Goal: Task Accomplishment & Management: Complete application form

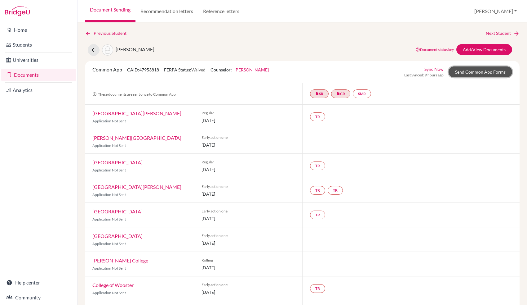
click at [480, 71] on link "Send Common App Forms" at bounding box center [481, 71] width 64 height 11
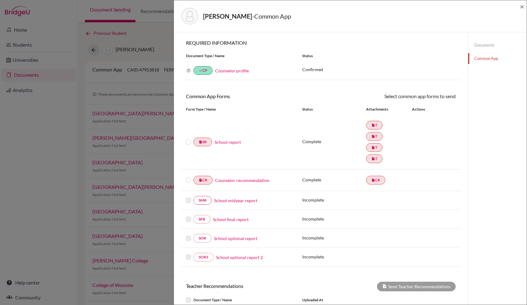
click at [187, 138] on label at bounding box center [188, 138] width 5 height 0
click at [0, 0] on input "checkbox" at bounding box center [0, 0] width 0 height 0
click at [188, 177] on label at bounding box center [188, 177] width 5 height 0
click at [0, 0] on input "checkbox" at bounding box center [0, 0] width 0 height 0
click at [443, 97] on link "Send" at bounding box center [443, 97] width 26 height 10
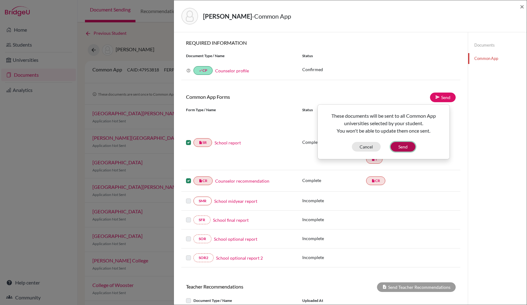
click at [406, 146] on button "Send" at bounding box center [403, 147] width 25 height 10
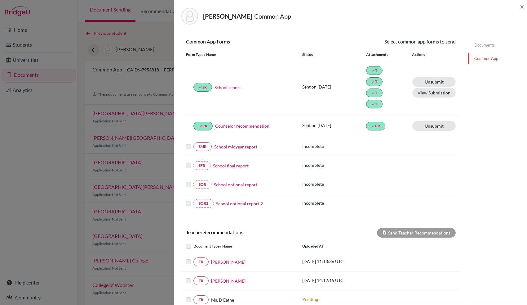
scroll to position [121, 0]
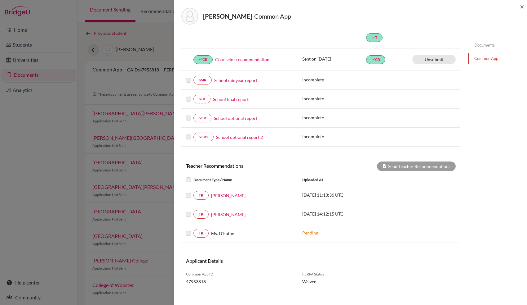
click at [188, 213] on div at bounding box center [189, 213] width 7 height 7
click at [194, 210] on label at bounding box center [194, 210] width 0 height 0
click at [418, 161] on div "Send Teacher Recommendations" at bounding box center [416, 166] width 79 height 10
click at [223, 211] on link "David Rafferty" at bounding box center [228, 214] width 34 height 7
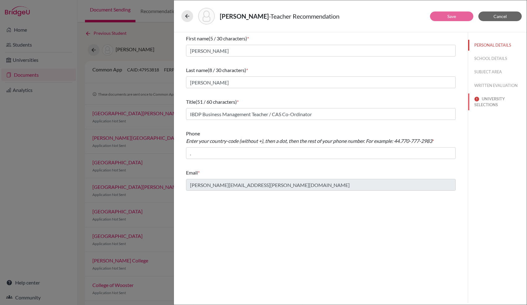
click at [494, 104] on button "UNIVERSITY SELECTIONS" at bounding box center [497, 101] width 59 height 17
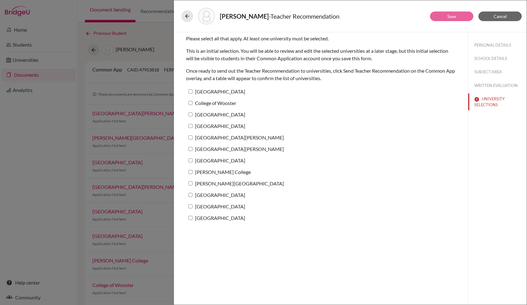
click at [190, 92] on input "Ferrum College" at bounding box center [191, 91] width 4 height 4
checkbox input "true"
click at [190, 104] on input "College of Wooster" at bounding box center [191, 103] width 4 height 4
checkbox input "true"
click at [190, 114] on input "Union College" at bounding box center [191, 114] width 4 height 4
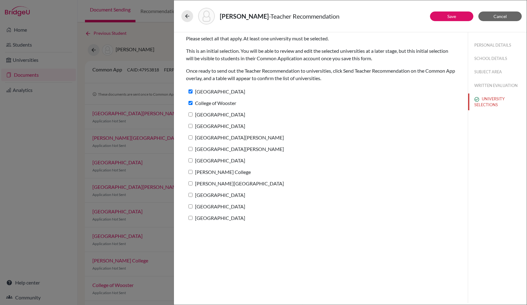
checkbox input "true"
click at [190, 124] on input "University of Rochester" at bounding box center [191, 126] width 4 height 4
checkbox input "true"
click at [189, 138] on input "Franklin & Marshall College" at bounding box center [191, 137] width 4 height 4
checkbox input "true"
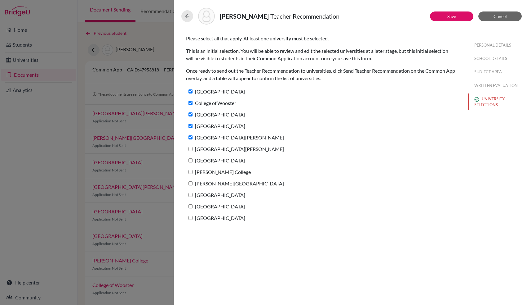
click at [189, 149] on input "St. Lawrence University" at bounding box center [191, 149] width 4 height 4
checkbox input "true"
click at [189, 160] on input "Allegheny College" at bounding box center [191, 160] width 4 height 4
checkbox input "true"
click at [189, 173] on label "William Jewell College" at bounding box center [218, 171] width 65 height 9
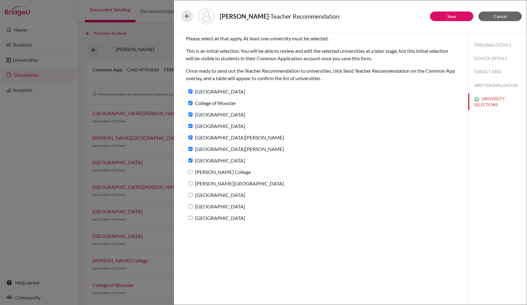
click at [189, 173] on input "William Jewell College" at bounding box center [191, 172] width 4 height 4
checkbox input "true"
click at [189, 182] on input "Randolph College" at bounding box center [191, 183] width 4 height 4
checkbox input "true"
click at [191, 195] on input "Daemen University" at bounding box center [191, 195] width 4 height 4
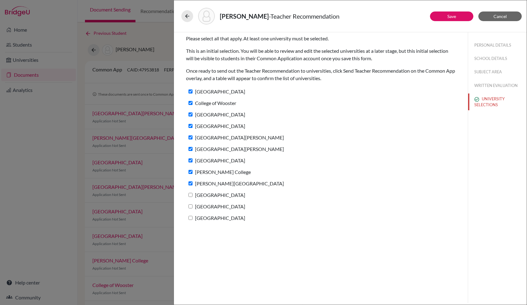
checkbox input "true"
click at [191, 206] on input "Marymount University" at bounding box center [191, 206] width 4 height 4
checkbox input "true"
click at [190, 216] on input "Wabash College" at bounding box center [191, 218] width 4 height 4
checkbox input "true"
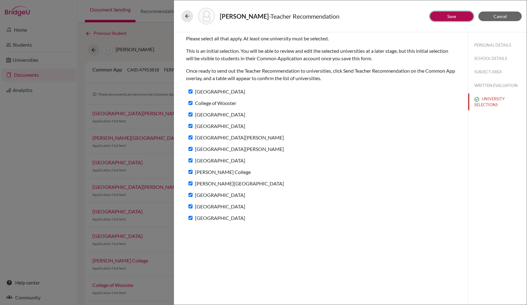
click at [464, 14] on button "Save" at bounding box center [451, 16] width 43 height 10
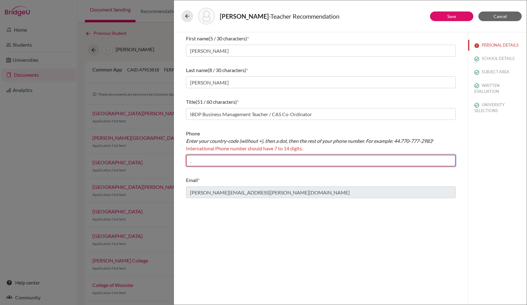
click at [388, 159] on input "." at bounding box center [321, 160] width 270 height 12
click at [382, 178] on div "Email *" at bounding box center [321, 179] width 270 height 7
click at [381, 157] on input "." at bounding box center [321, 160] width 270 height 12
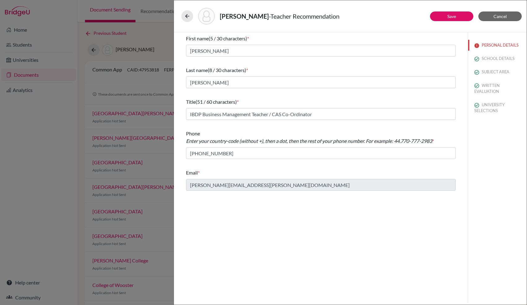
click at [278, 205] on div "First name (5 / 30 characters) * David Last name (8 / 30 characters) * Rafferty…" at bounding box center [321, 167] width 294 height 270
click at [454, 16] on link "Save" at bounding box center [452, 16] width 9 height 5
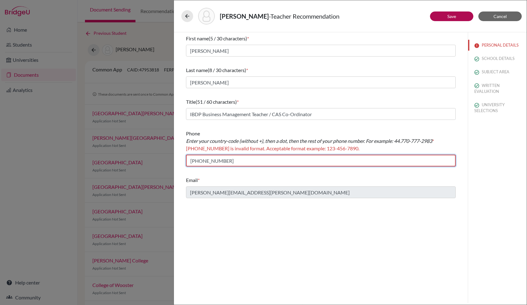
click at [259, 159] on input "+3538702141310" at bounding box center [321, 160] width 270 height 12
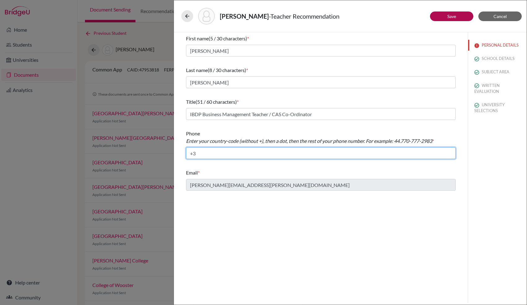
type input "+"
paste input "353.892187195"
paste input "544 2323"
type input "353.544 2323"
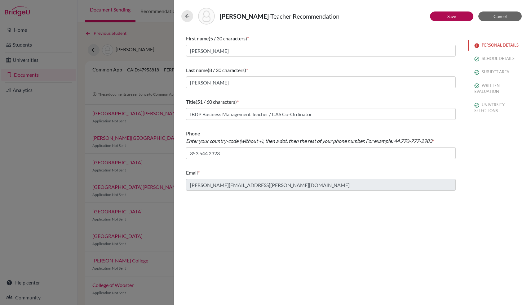
click at [312, 253] on div "First name (5 / 30 characters) * David Last name (8 / 30 characters) * Rafferty…" at bounding box center [321, 167] width 294 height 270
click at [449, 16] on link "Save" at bounding box center [452, 16] width 9 height 5
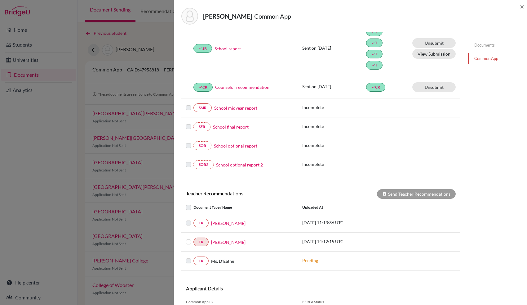
scroll to position [101, 0]
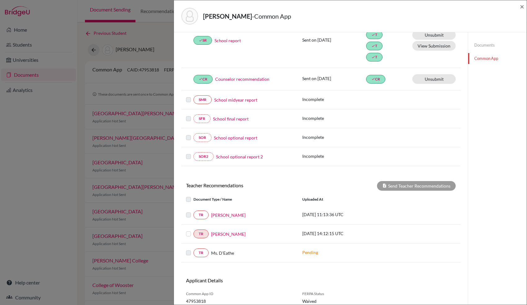
click at [194, 230] on label at bounding box center [194, 230] width 0 height 0
click at [0, 0] on input "checkbox" at bounding box center [0, 0] width 0 height 0
click at [415, 183] on button "Send Teacher Recommendations" at bounding box center [416, 186] width 79 height 10
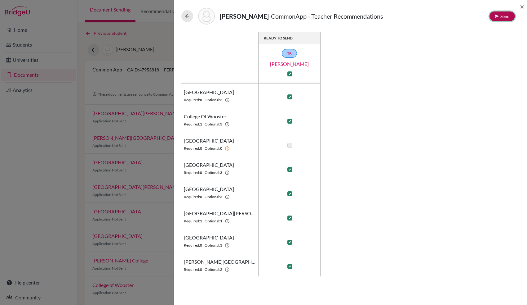
click at [507, 16] on button "Send" at bounding box center [502, 16] width 25 height 10
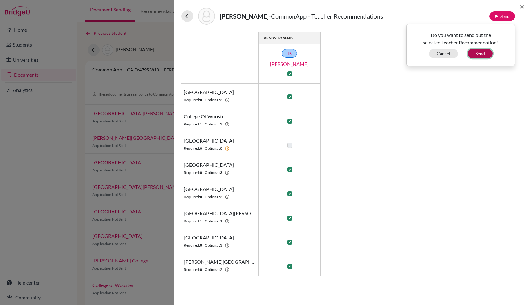
click at [483, 55] on button "Send" at bounding box center [480, 54] width 25 height 10
checkbox input "false"
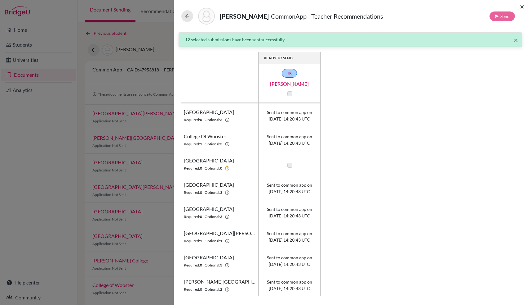
click at [522, 9] on span "×" at bounding box center [522, 6] width 4 height 9
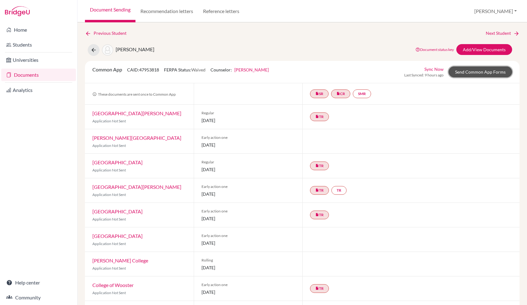
click at [480, 71] on link "Send Common App Forms" at bounding box center [481, 71] width 64 height 11
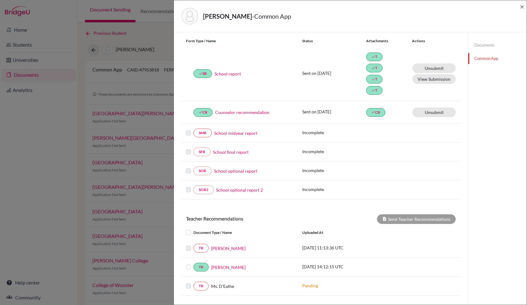
scroll to position [121, 0]
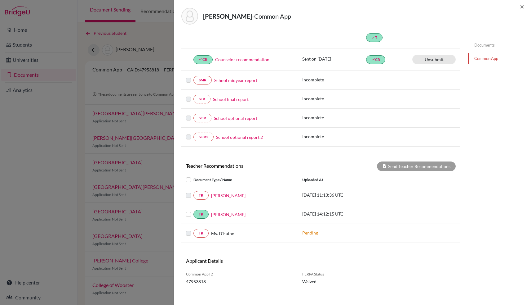
click at [194, 191] on label at bounding box center [194, 191] width 0 height 0
click at [224, 192] on link "Ms. Gregori" at bounding box center [228, 195] width 34 height 7
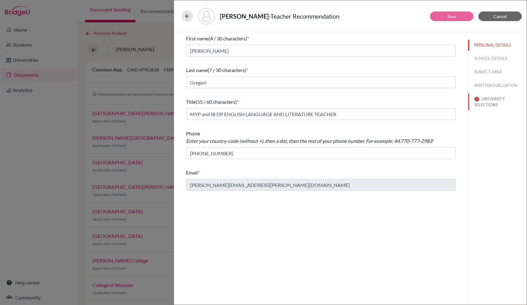
click at [489, 100] on button "UNIVERSITY SELECTIONS" at bounding box center [497, 101] width 59 height 17
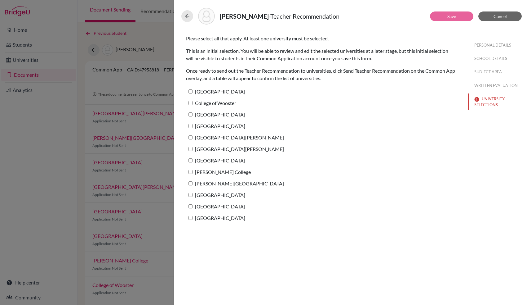
click at [191, 92] on input "Ferrum College" at bounding box center [191, 91] width 4 height 4
checkbox input "true"
click at [191, 101] on input "College of Wooster" at bounding box center [191, 103] width 4 height 4
checkbox input "true"
click at [190, 113] on input "Union College" at bounding box center [191, 114] width 4 height 4
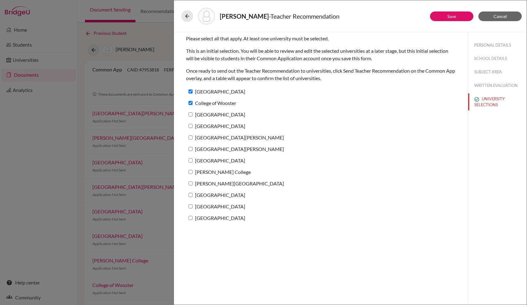
checkbox input "true"
click at [189, 127] on input "University of Rochester" at bounding box center [191, 126] width 4 height 4
checkbox input "true"
click at [190, 136] on input "Franklin & Marshall College" at bounding box center [191, 137] width 4 height 4
checkbox input "true"
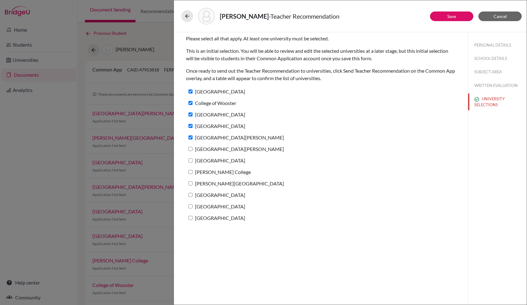
click at [190, 149] on input "St. Lawrence University" at bounding box center [191, 149] width 4 height 4
checkbox input "true"
click at [190, 159] on input "Allegheny College" at bounding box center [191, 160] width 4 height 4
checkbox input "true"
click at [190, 170] on input "William Jewell College" at bounding box center [191, 172] width 4 height 4
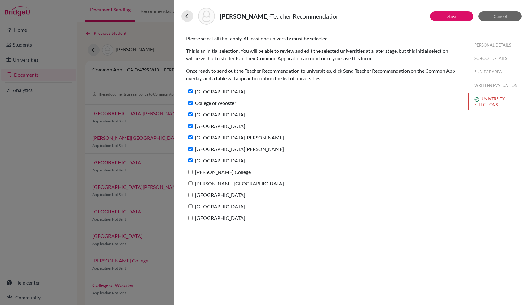
checkbox input "true"
click at [190, 182] on input "Randolph College" at bounding box center [191, 183] width 4 height 4
checkbox input "true"
click at [190, 191] on label "Daemen University" at bounding box center [215, 194] width 59 height 9
click at [190, 193] on input "Daemen University" at bounding box center [191, 195] width 4 height 4
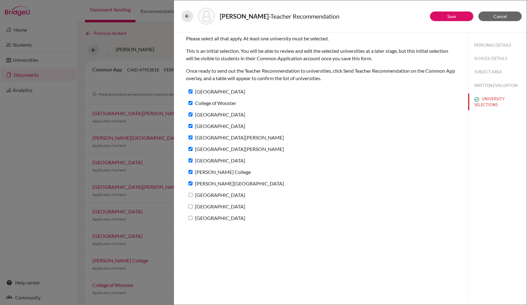
checkbox input "true"
click at [190, 205] on input "Marymount University" at bounding box center [191, 206] width 4 height 4
checkbox input "true"
click at [190, 216] on input "Wabash College" at bounding box center [191, 218] width 4 height 4
checkbox input "true"
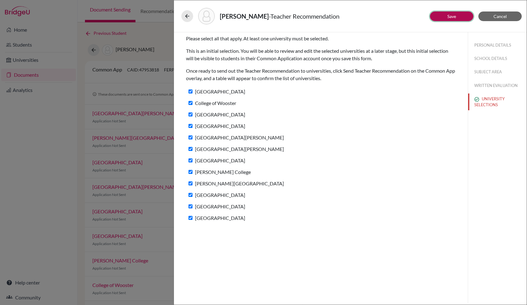
click at [450, 16] on link "Save" at bounding box center [452, 16] width 9 height 5
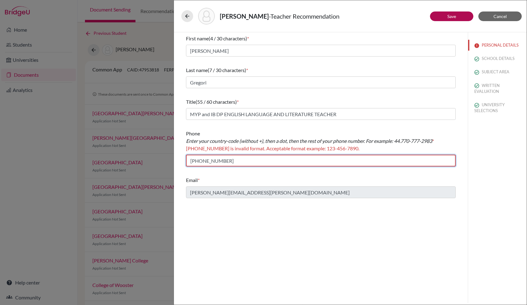
click at [236, 161] on input "+353 1 544 2323" at bounding box center [321, 160] width 270 height 12
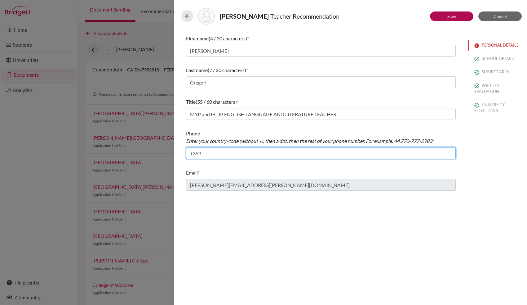
click at [193, 153] on input "+353" at bounding box center [321, 153] width 270 height 12
click at [208, 152] on input "353" at bounding box center [321, 153] width 270 height 12
paste input "544 2323"
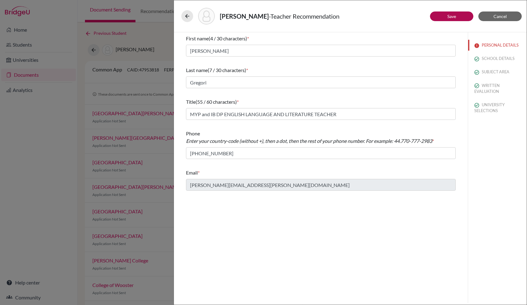
click at [419, 240] on div "First name (4 / 30 characters) * Lara Last name (7 / 30 characters) * Gregori T…" at bounding box center [321, 167] width 294 height 270
click at [452, 16] on link "Save" at bounding box center [452, 16] width 9 height 5
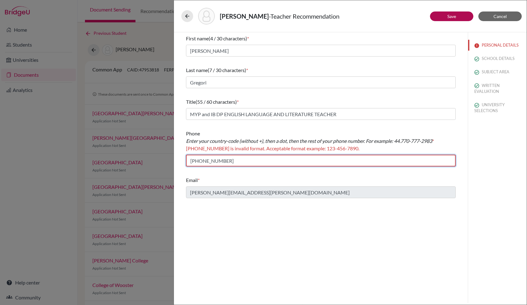
click at [234, 162] on input "353 544 2323" at bounding box center [321, 160] width 270 height 12
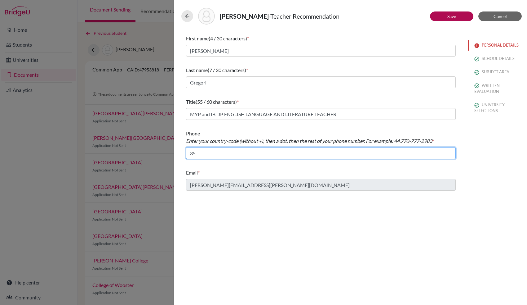
type input "3"
paste input "353.544 2323"
type input "353.544 2323"
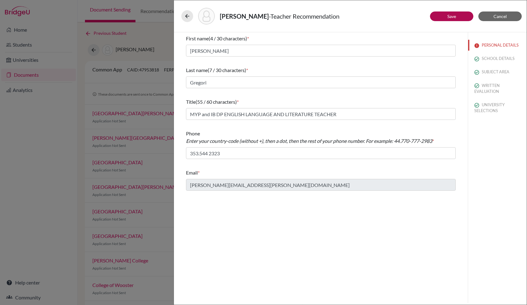
click at [279, 238] on div "First name (4 / 30 characters) * Lara Last name (7 / 30 characters) * Gregori T…" at bounding box center [321, 167] width 294 height 270
click at [453, 16] on link "Save" at bounding box center [452, 16] width 9 height 5
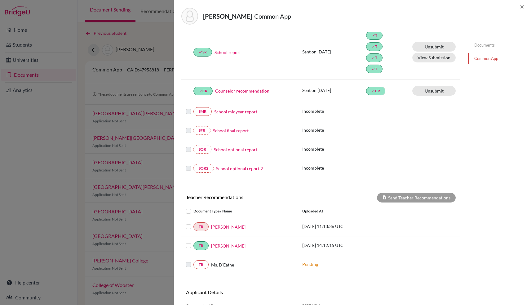
scroll to position [121, 0]
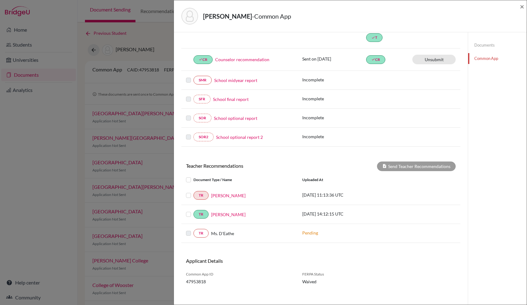
click at [194, 191] on label at bounding box center [194, 191] width 0 height 0
click at [0, 0] on input "checkbox" at bounding box center [0, 0] width 0 height 0
click at [397, 162] on button "Send Teacher Recommendations" at bounding box center [416, 166] width 79 height 10
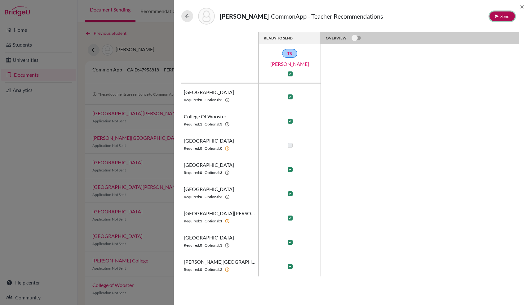
click at [504, 15] on button "Send" at bounding box center [502, 16] width 25 height 10
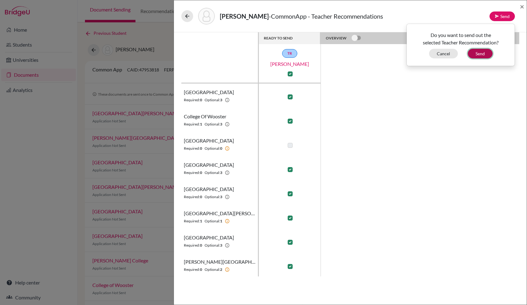
click at [483, 53] on button "Send" at bounding box center [480, 54] width 25 height 10
checkbox input "false"
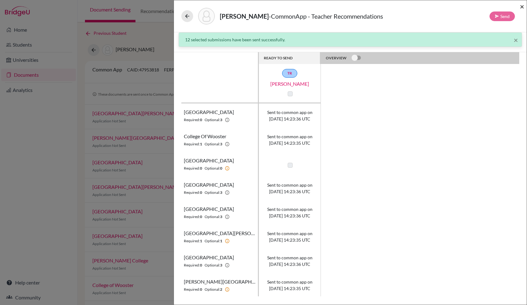
click at [522, 8] on span "×" at bounding box center [522, 6] width 4 height 9
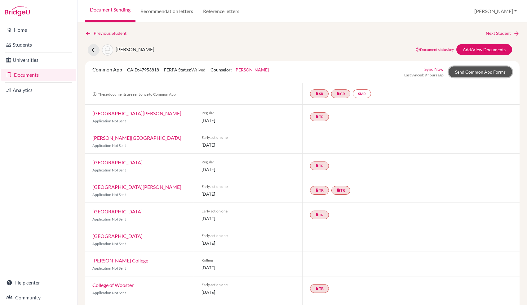
click at [485, 70] on link "Send Common App Forms" at bounding box center [481, 71] width 64 height 11
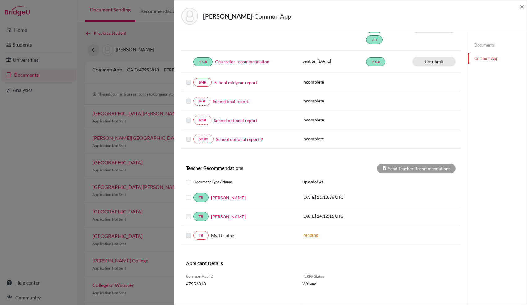
scroll to position [121, 0]
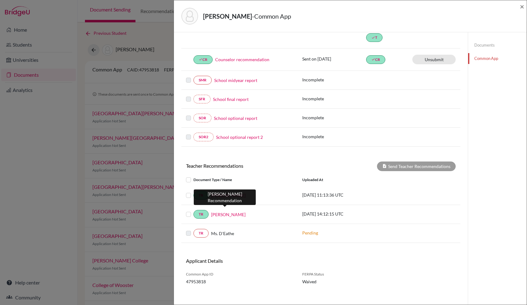
click at [218, 211] on link "David Rafferty" at bounding box center [228, 214] width 34 height 7
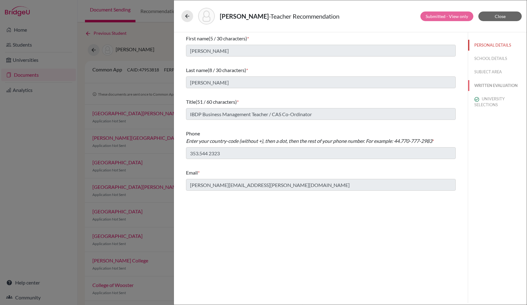
click at [498, 85] on button "WRITTEN EVALUATION" at bounding box center [497, 85] width 59 height 11
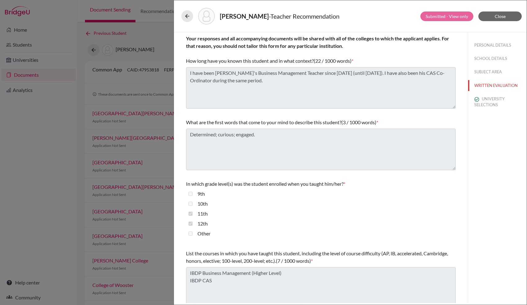
scroll to position [87, 0]
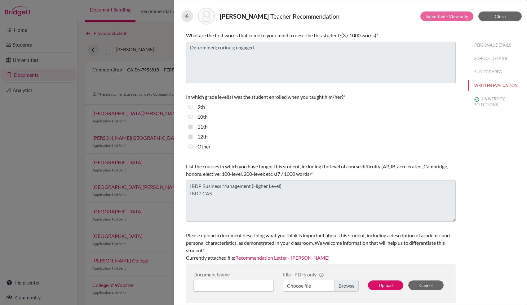
click at [285, 258] on link "Recommendation Letter - Harald Schlasberg" at bounding box center [282, 257] width 94 height 6
click at [491, 15] on button "Close" at bounding box center [500, 16] width 43 height 10
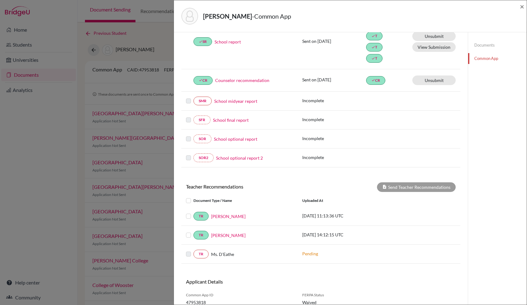
scroll to position [121, 0]
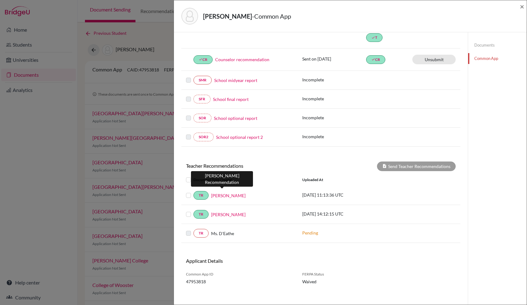
click at [214, 193] on link "Ms. Gregori" at bounding box center [228, 195] width 34 height 7
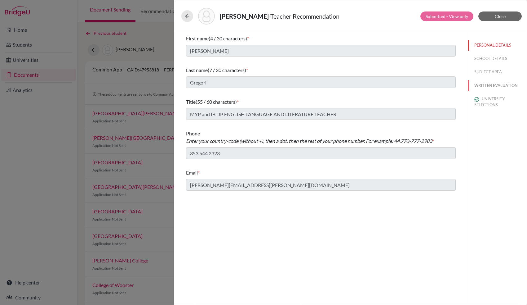
click at [485, 84] on button "WRITTEN EVALUATION" at bounding box center [497, 85] width 59 height 11
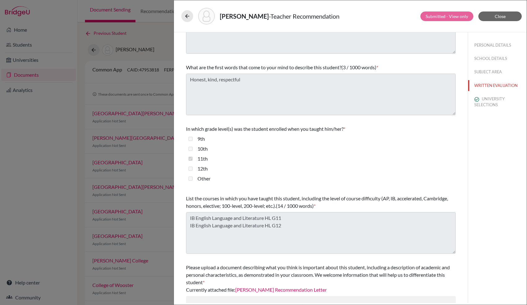
scroll to position [87, 0]
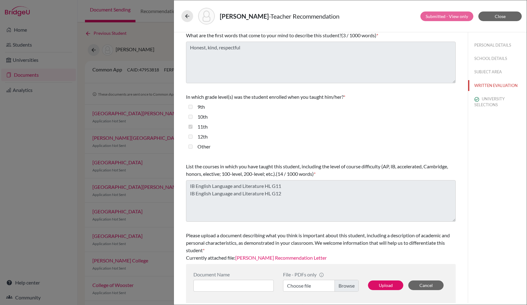
click at [324, 256] on link "Harald Schlasberg Recommendation Letter" at bounding box center [281, 257] width 92 height 6
click at [506, 16] on button "Close" at bounding box center [500, 16] width 43 height 10
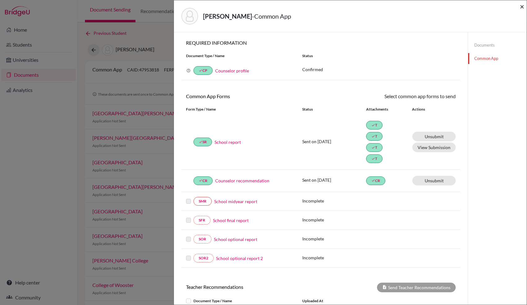
click at [524, 9] on span "×" at bounding box center [522, 6] width 4 height 9
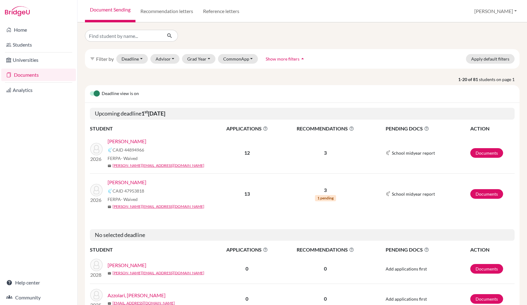
click at [133, 143] on link "[PERSON_NAME]" at bounding box center [127, 140] width 39 height 7
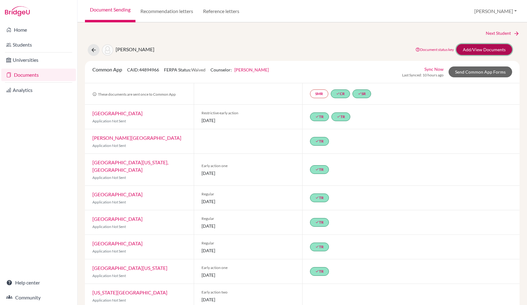
click at [489, 53] on link "Add/View Documents" at bounding box center [485, 49] width 56 height 11
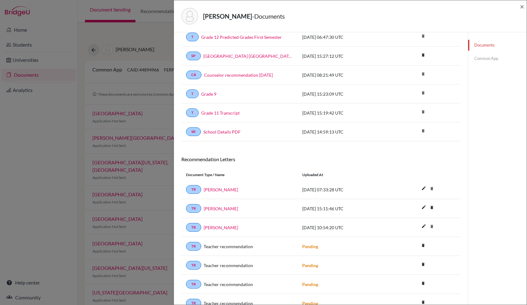
scroll to position [23, 0]
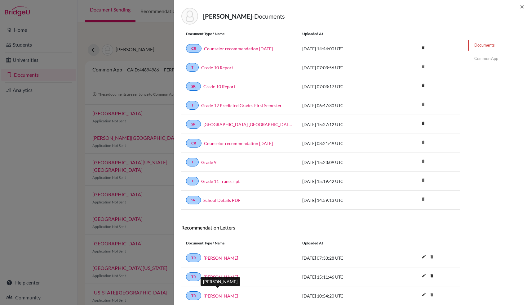
click at [225, 293] on link "Mrs. Sivakumar" at bounding box center [221, 295] width 34 height 7
click at [192, 291] on link "TR" at bounding box center [193, 295] width 15 height 9
click at [480, 55] on link "Common App" at bounding box center [497, 58] width 59 height 11
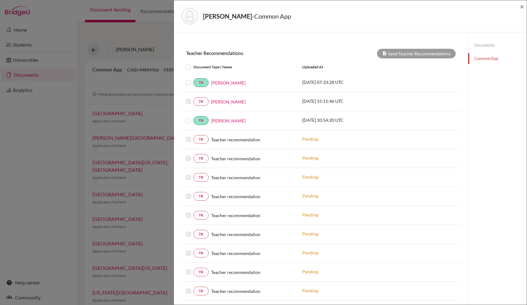
scroll to position [214, 0]
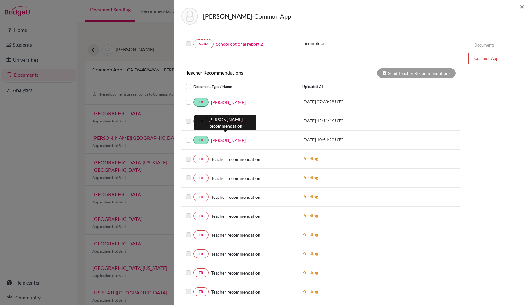
click at [236, 137] on link "Mrs. Sivakumar" at bounding box center [228, 140] width 34 height 7
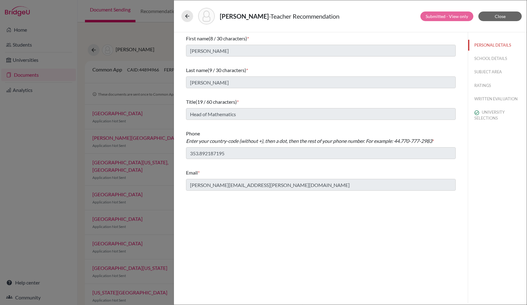
click at [163, 31] on div "Andrade, Gabriel - Teacher Recommendation Submitted - View only Close First nam…" at bounding box center [263, 152] width 527 height 305
click at [189, 17] on icon at bounding box center [187, 16] width 6 height 6
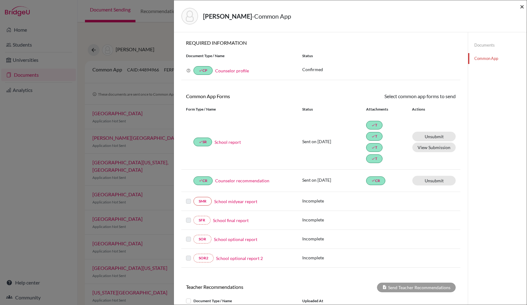
click at [521, 6] on span "×" at bounding box center [522, 6] width 4 height 9
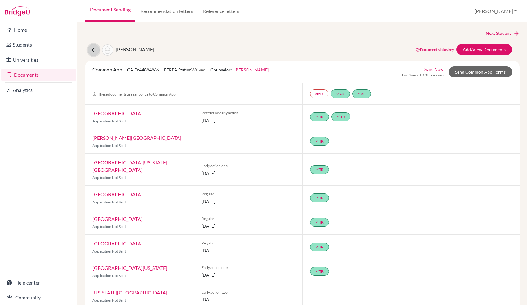
click at [95, 46] on button at bounding box center [94, 50] width 12 height 12
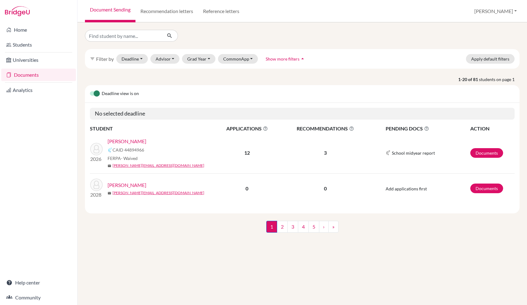
click at [27, 74] on link "Documents" at bounding box center [38, 75] width 75 height 12
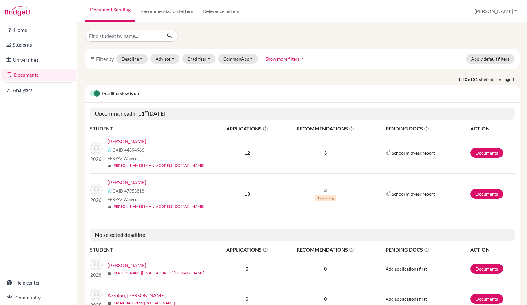
click at [141, 180] on link "[PERSON_NAME]" at bounding box center [127, 181] width 39 height 7
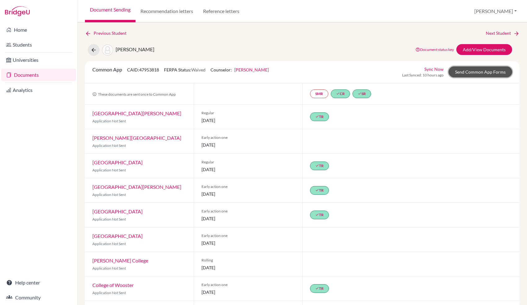
click at [479, 72] on link "Send Common App Forms" at bounding box center [481, 71] width 64 height 11
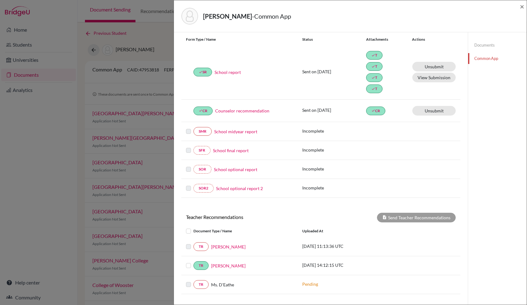
scroll to position [121, 0]
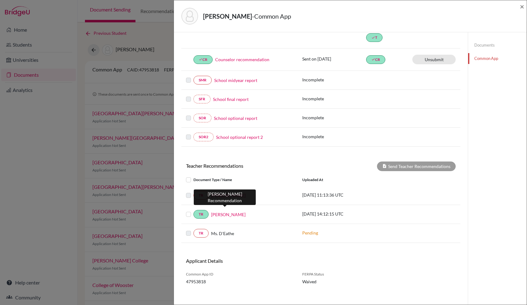
click at [223, 211] on link "David Rafferty" at bounding box center [228, 214] width 34 height 7
